Goal: Task Accomplishment & Management: Complete application form

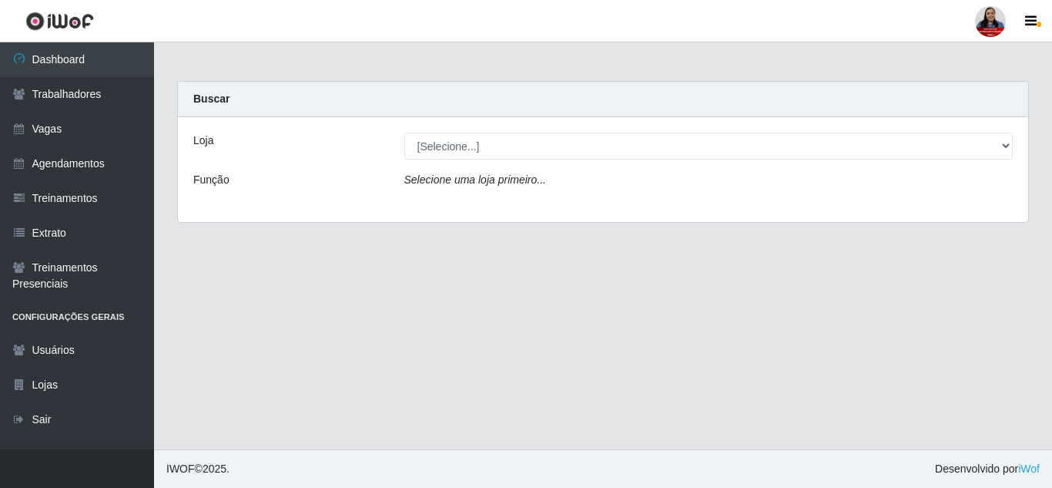
drag, startPoint x: 1258, startPoint y: 1, endPoint x: 626, endPoint y: 325, distance: 710.2
click at [626, 325] on main "Carregando... Buscar Loja [Selecione...] Hiper [GEOGRAPHIC_DATA] - [GEOGRAPHIC_…" at bounding box center [603, 245] width 898 height 407
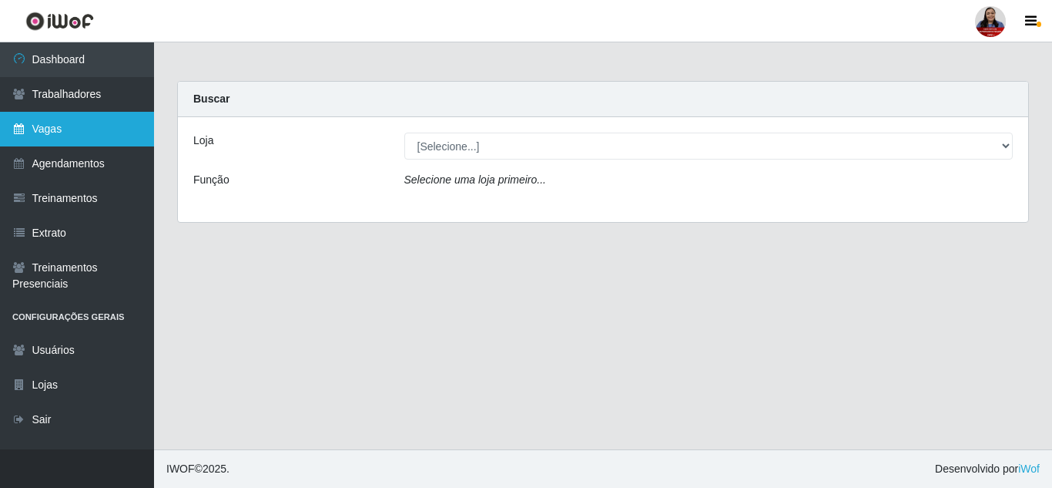
click at [59, 129] on link "Vagas" at bounding box center [77, 129] width 154 height 35
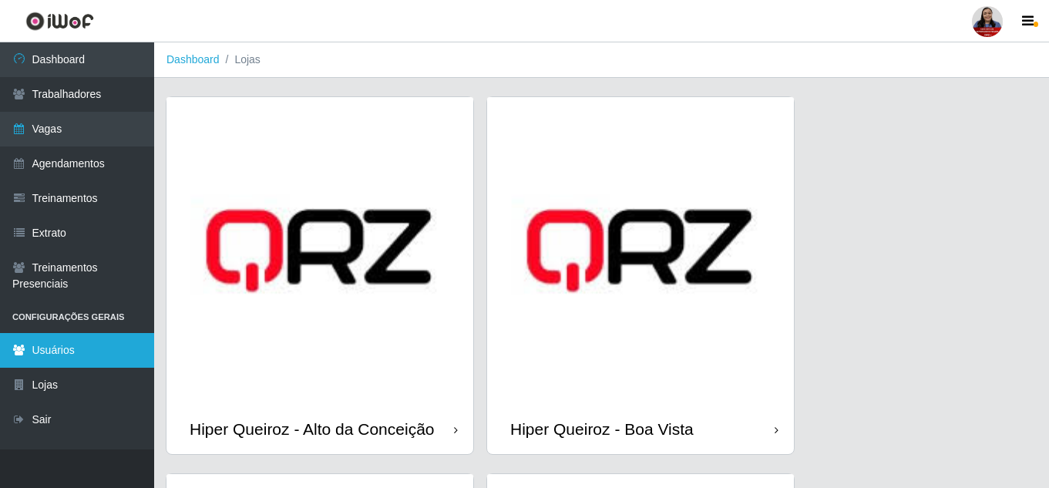
click at [53, 357] on link "Usuários" at bounding box center [77, 350] width 154 height 35
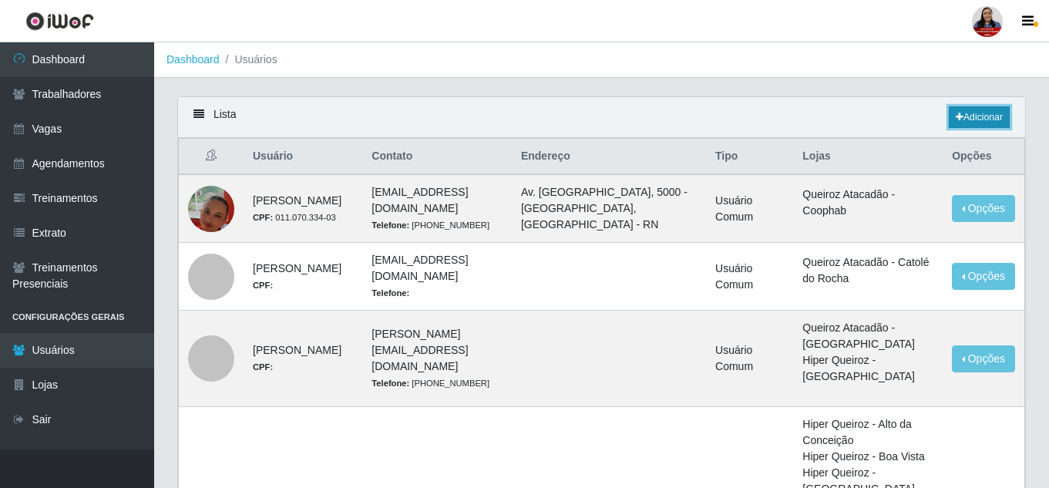
click at [965, 125] on link "Adicionar" at bounding box center [978, 117] width 61 height 22
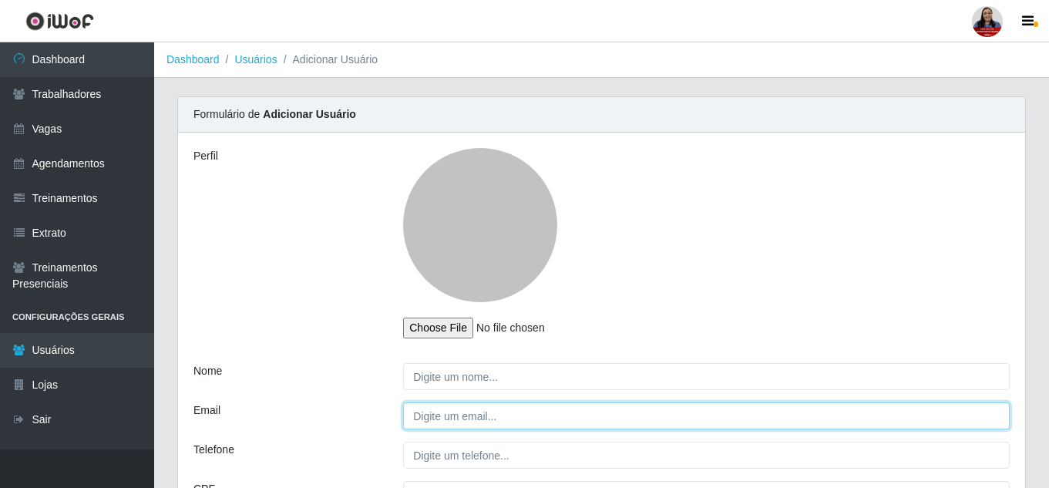
type input "[EMAIL_ADDRESS][DOMAIN_NAME]"
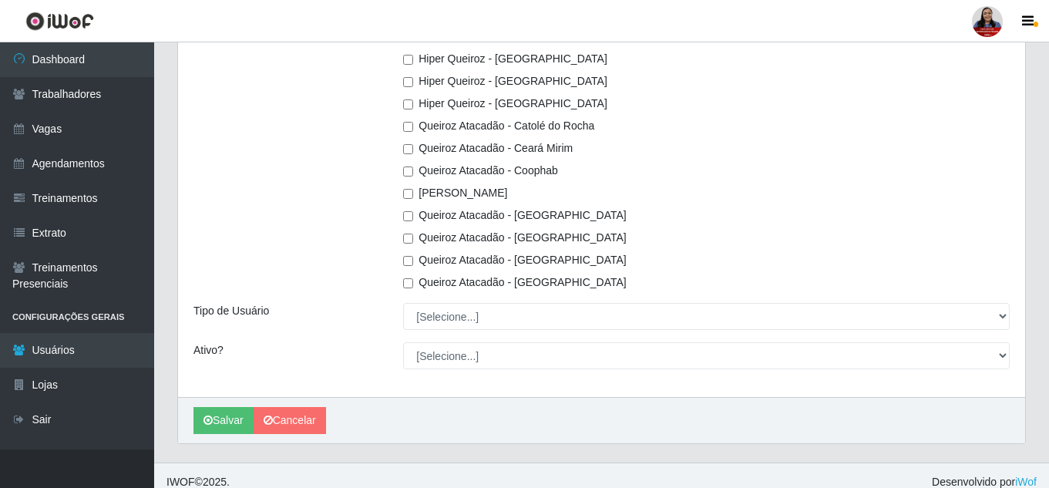
scroll to position [645, 0]
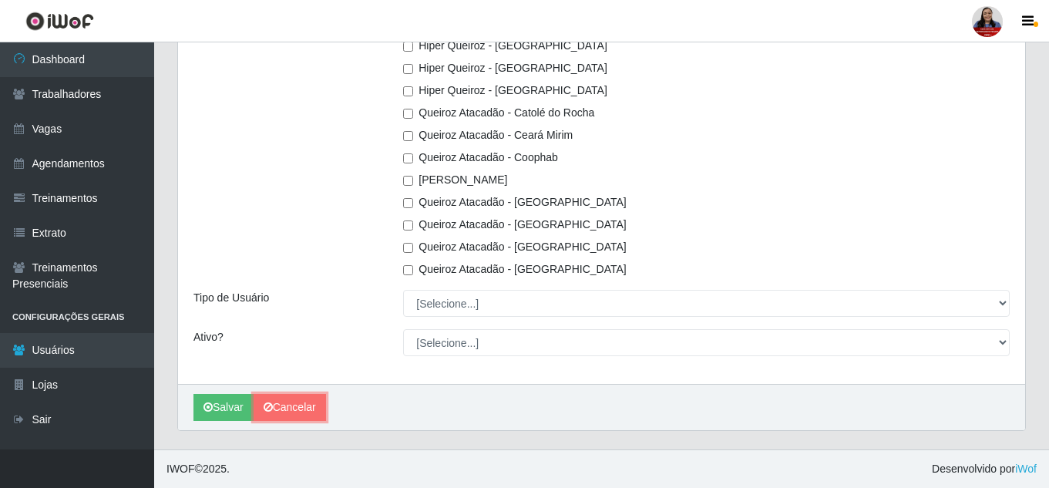
drag, startPoint x: 307, startPoint y: 411, endPoint x: 307, endPoint y: 399, distance: 12.3
click at [307, 411] on link "Cancelar" at bounding box center [289, 407] width 72 height 27
